Goal: Transaction & Acquisition: Purchase product/service

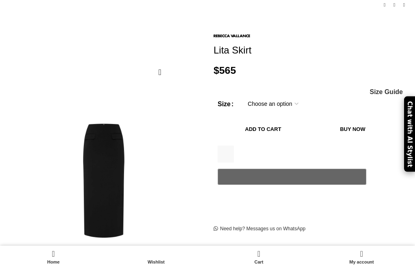
scroll to position [79, 0]
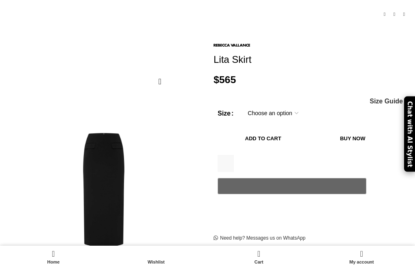
click at [284, 105] on select "Choose an option 4 UK 6 UK 8 [GEOGRAPHIC_DATA] 10 [GEOGRAPHIC_DATA] 12 [GEOGRAP…" at bounding box center [273, 113] width 63 height 17
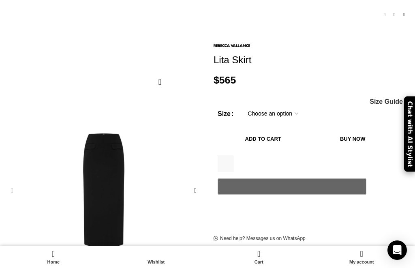
click at [388, 99] on span "Size Guide" at bounding box center [386, 102] width 33 height 6
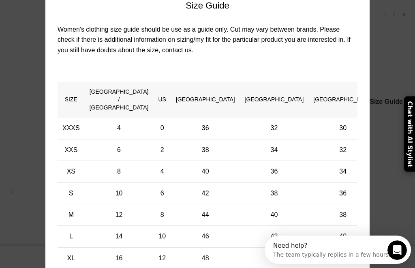
scroll to position [0, 174]
click at [398, 60] on div "× Women's clothing size guide Women Clothing Size Guide Women's clothing size g…" at bounding box center [207, 137] width 403 height 413
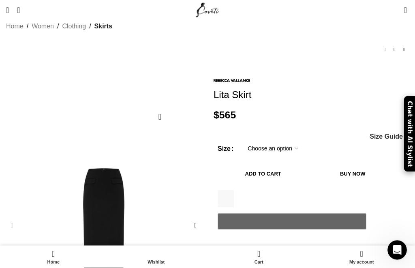
scroll to position [44, 0]
click at [288, 140] on select "Choose an option 4 UK 6 UK 8 [GEOGRAPHIC_DATA] 10 [GEOGRAPHIC_DATA] 12 [GEOGRAP…" at bounding box center [273, 148] width 63 height 17
select select "12-[GEOGRAPHIC_DATA]"
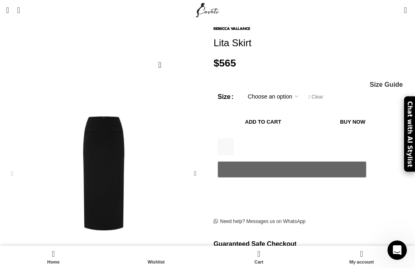
scroll to position [98, 0]
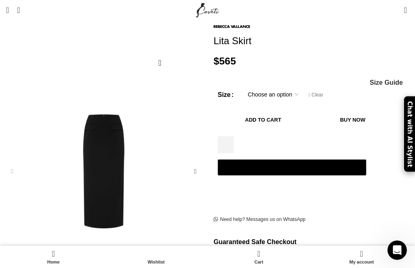
click at [308, 111] on button "Add to cart" at bounding box center [263, 119] width 91 height 17
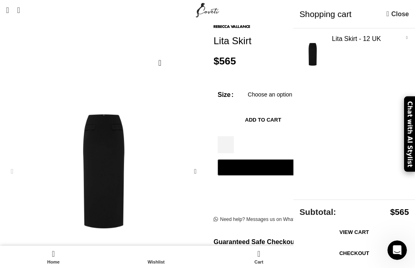
scroll to position [0, 348]
click at [392, 17] on link "Close" at bounding box center [398, 14] width 22 height 10
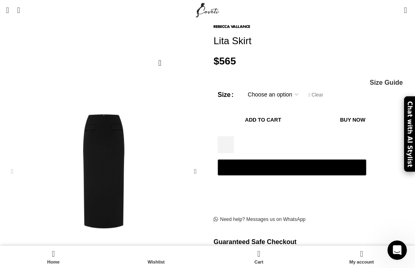
scroll to position [0, 0]
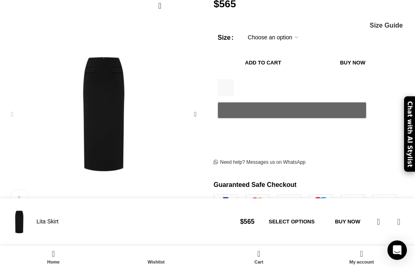
scroll to position [249, 0]
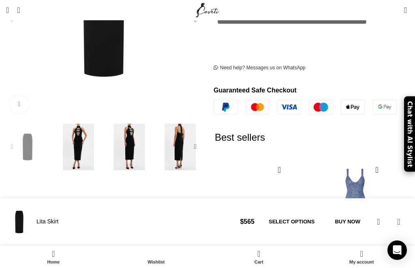
click at [198, 139] on div "Next slide" at bounding box center [195, 147] width 16 height 16
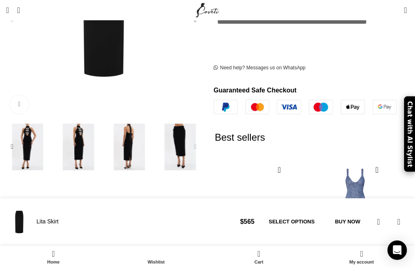
click at [198, 139] on div "Next slide" at bounding box center [195, 147] width 16 height 16
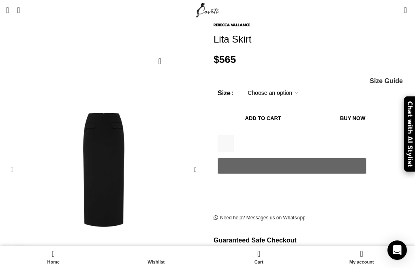
scroll to position [97, 0]
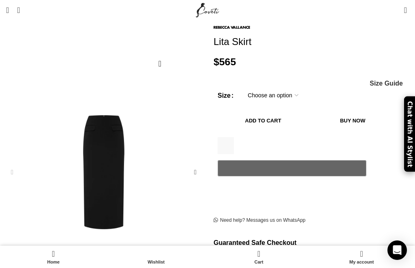
click at [275, 87] on select "Choose an option 4 UK 6 UK 8 [GEOGRAPHIC_DATA] 10 [GEOGRAPHIC_DATA] 12 [GEOGRAP…" at bounding box center [273, 95] width 63 height 17
select select "12-[GEOGRAPHIC_DATA]"
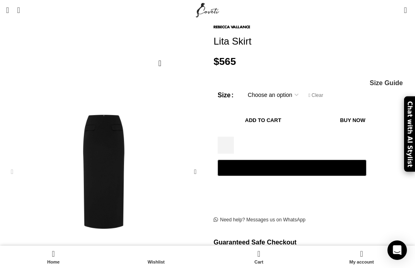
scroll to position [98, 0]
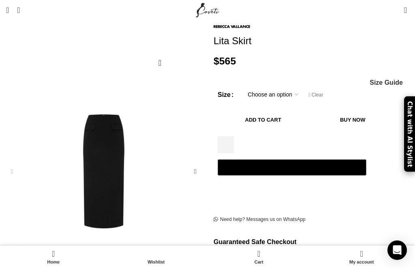
click at [308, 111] on button "Add to cart" at bounding box center [263, 119] width 91 height 17
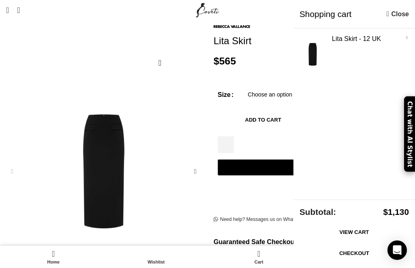
scroll to position [0, 174]
click at [371, 231] on link "View cart" at bounding box center [354, 232] width 109 height 17
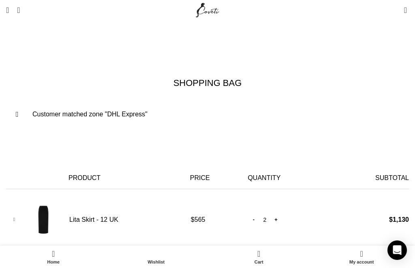
click at [249, 211] on input "-" at bounding box center [254, 219] width 10 height 17
type input "1"
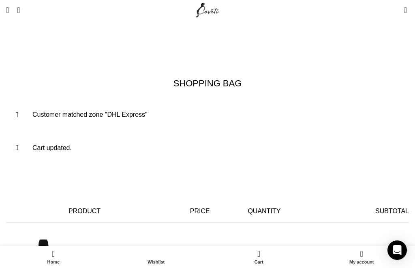
scroll to position [0, 174]
click at [9, 10] on span "Open mobile menu" at bounding box center [7, 10] width 3 height 8
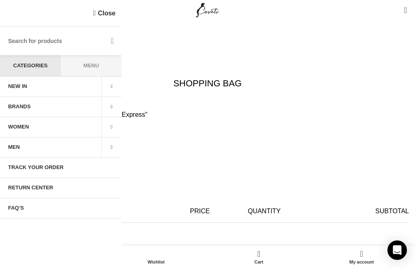
click at [86, 67] on span "Menu" at bounding box center [91, 65] width 61 height 21
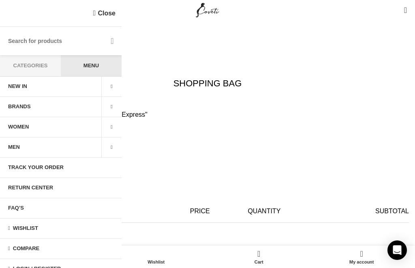
scroll to position [0, 261]
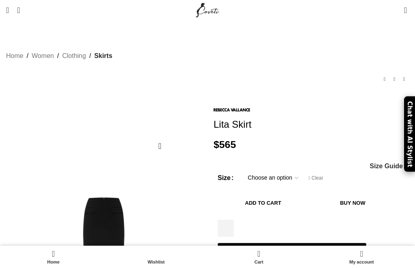
select select "12-[GEOGRAPHIC_DATA]"
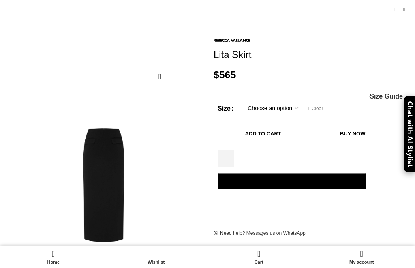
scroll to position [84, 0]
